Goal: Information Seeking & Learning: Learn about a topic

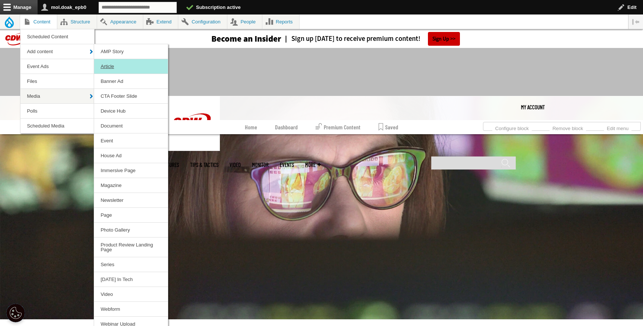
click at [116, 65] on link "Article" at bounding box center [131, 66] width 74 height 15
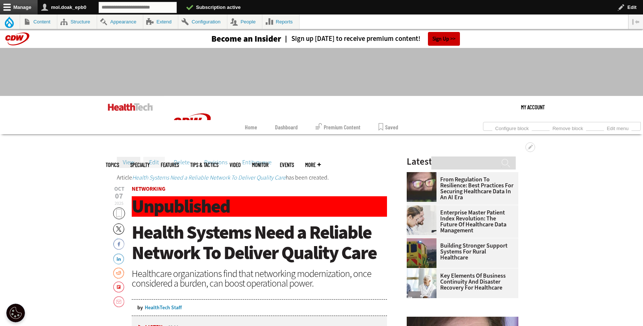
click at [154, 158] on link "Edit" at bounding box center [154, 162] width 22 height 11
click at [155, 159] on link "Edit" at bounding box center [154, 162] width 22 height 11
click at [156, 168] on link "Edit" at bounding box center [154, 162] width 22 height 11
click at [155, 164] on link "Edit" at bounding box center [154, 162] width 22 height 11
click at [148, 162] on link "Edit" at bounding box center [154, 162] width 22 height 11
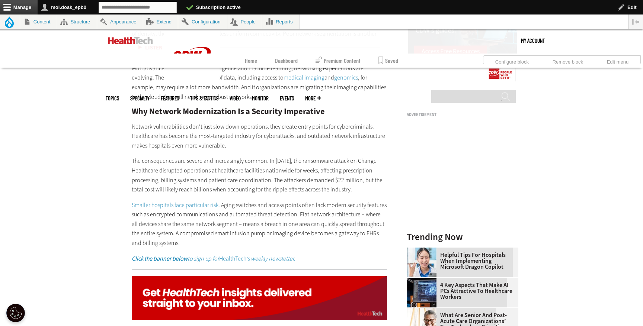
scroll to position [740, 0]
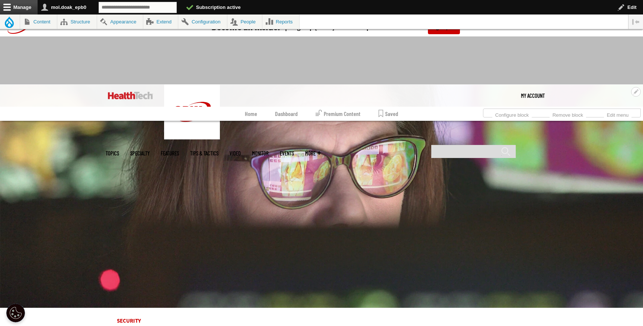
scroll to position [9, 0]
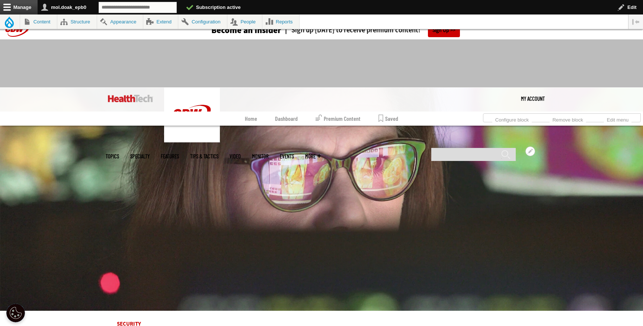
click at [269, 154] on link "MonITor" at bounding box center [260, 157] width 17 height 6
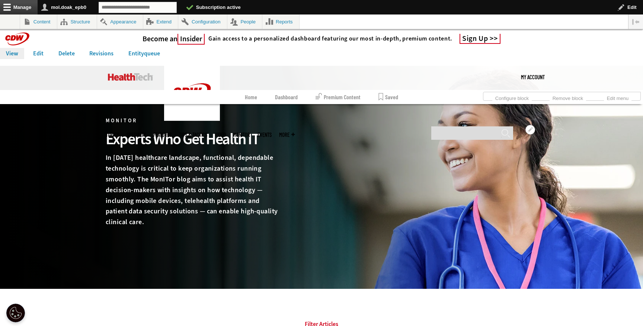
click at [250, 132] on link "MonITor" at bounding box center [241, 135] width 17 height 6
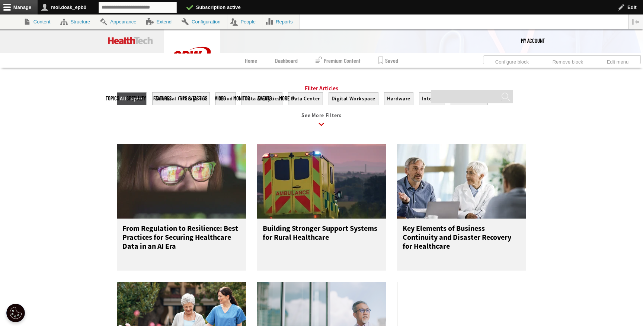
scroll to position [268, 0]
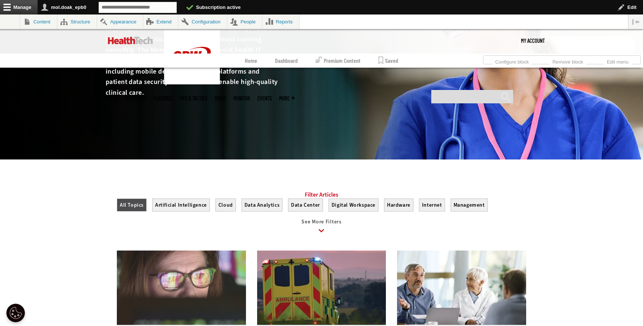
scroll to position [276, 0]
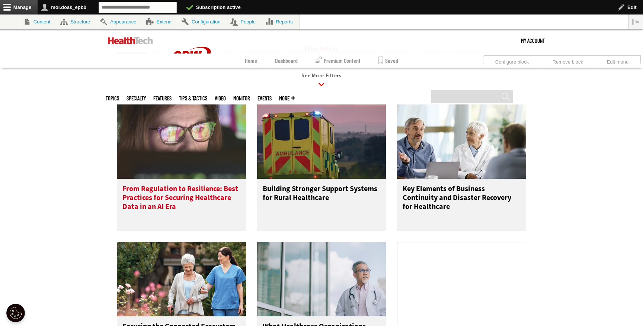
click at [183, 214] on h3 "From Regulation to Resilience: Best Practices for Securing Healthcare Data in a…" at bounding box center [181, 200] width 118 height 30
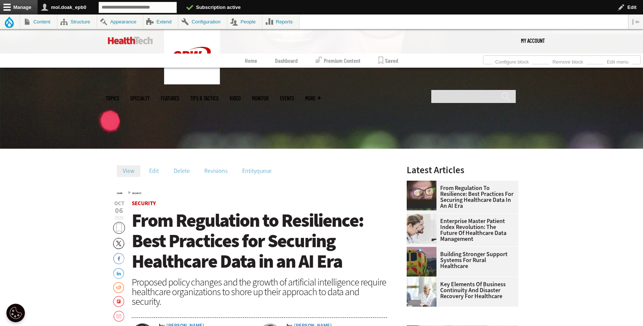
scroll to position [175, 0]
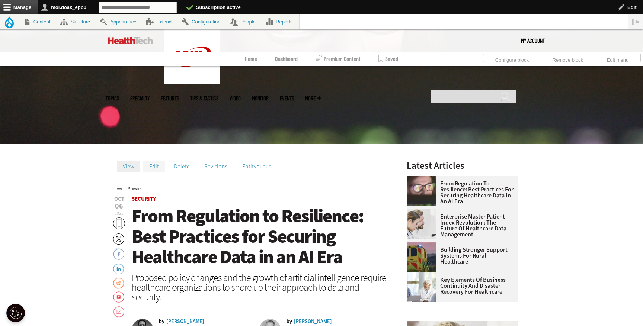
click at [155, 170] on link "Edit" at bounding box center [154, 166] width 22 height 11
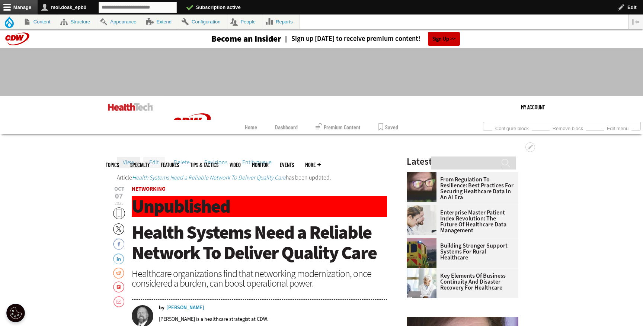
click at [154, 163] on link "Edit" at bounding box center [154, 162] width 22 height 11
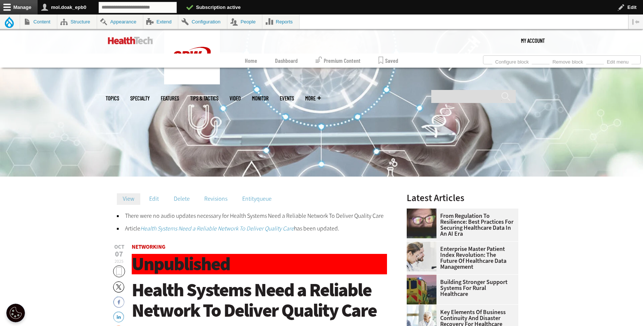
scroll to position [150, 0]
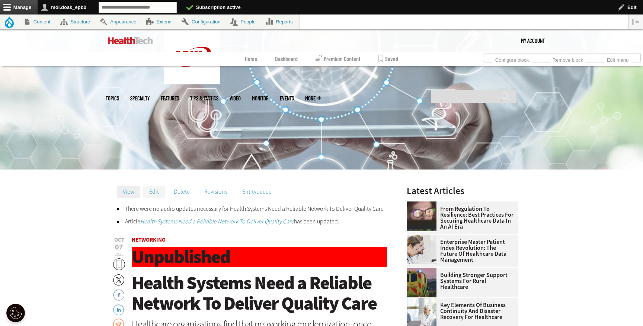
click at [151, 189] on link "Edit" at bounding box center [154, 191] width 22 height 11
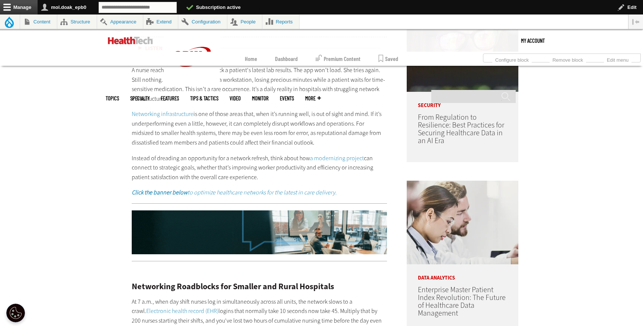
scroll to position [492, 0]
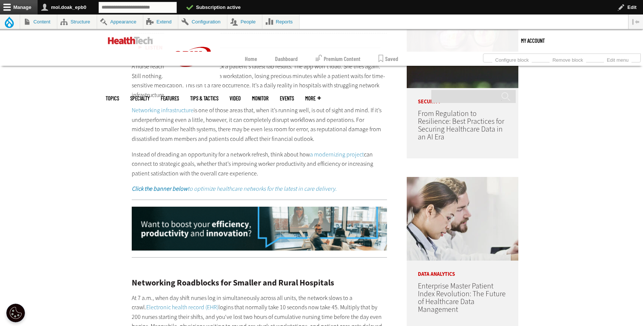
click at [185, 111] on link "Networking infrastructure" at bounding box center [163, 110] width 62 height 8
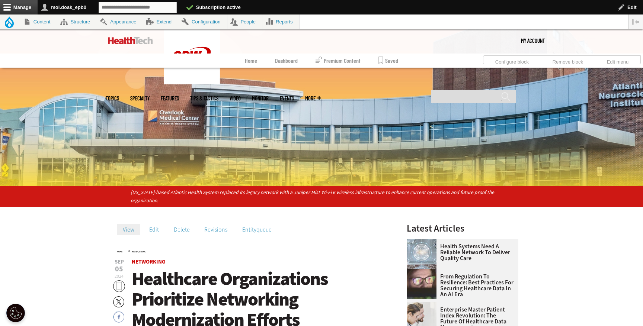
scroll to position [134, 0]
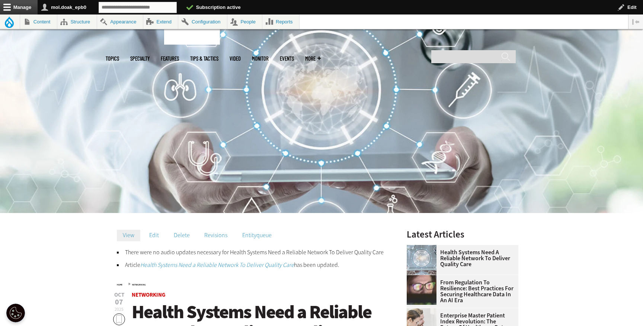
scroll to position [134, 0]
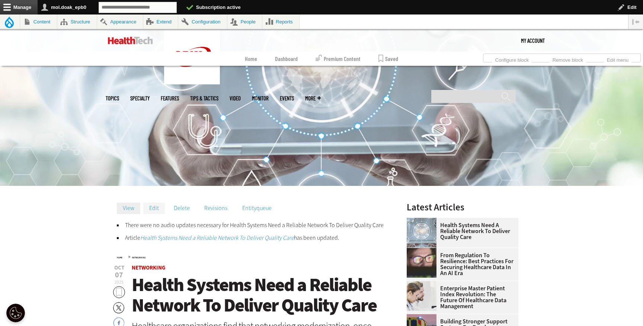
click at [154, 208] on link "Edit" at bounding box center [154, 208] width 22 height 11
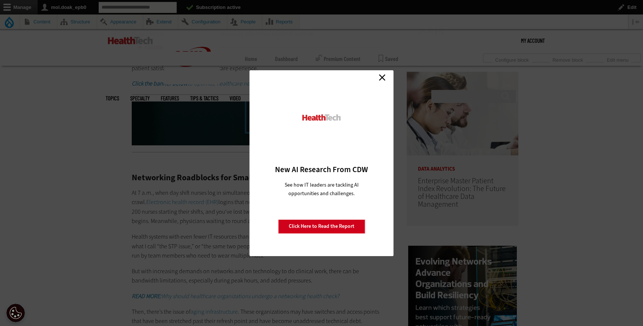
scroll to position [570, 0]
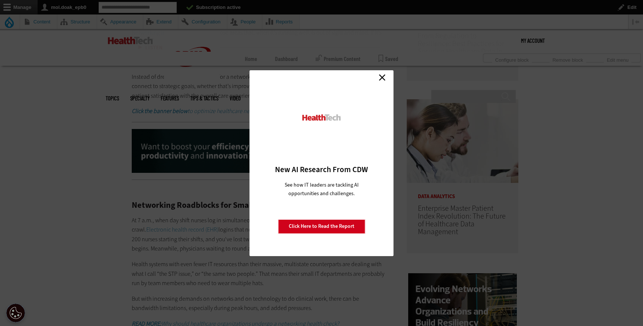
click at [381, 74] on link "Close" at bounding box center [382, 77] width 11 height 11
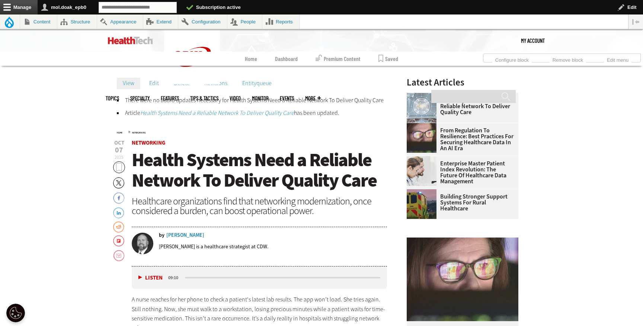
scroll to position [0, 0]
